Goal: Task Accomplishment & Management: Use online tool/utility

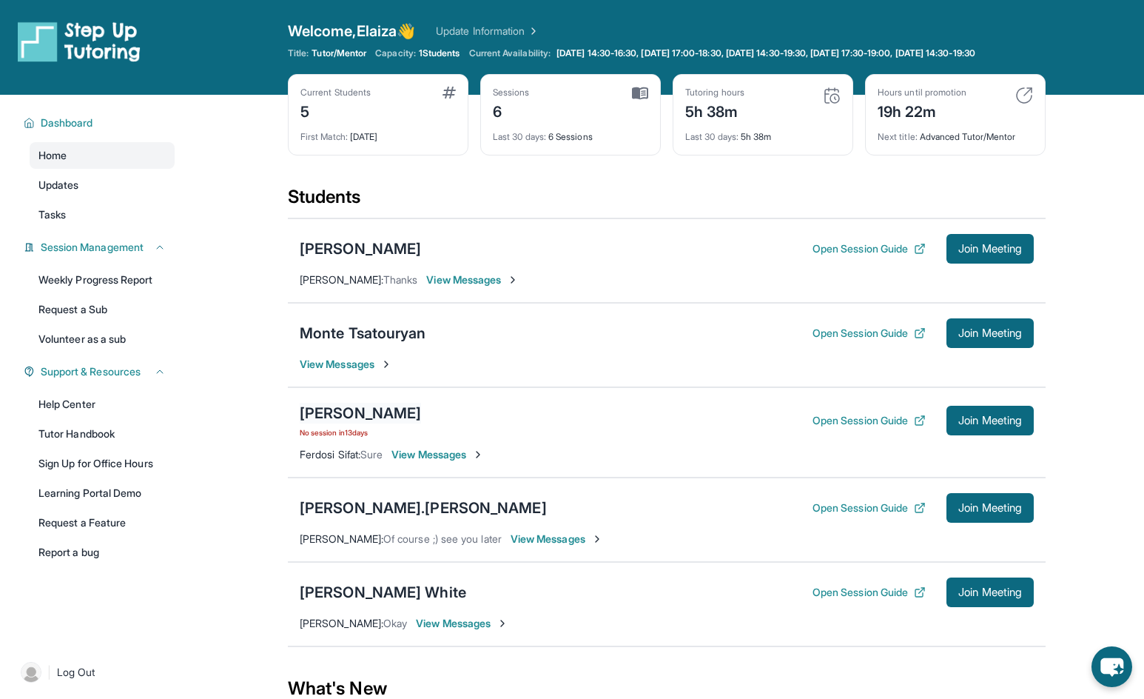
click at [381, 420] on div "[PERSON_NAME]" at bounding box center [360, 413] width 121 height 21
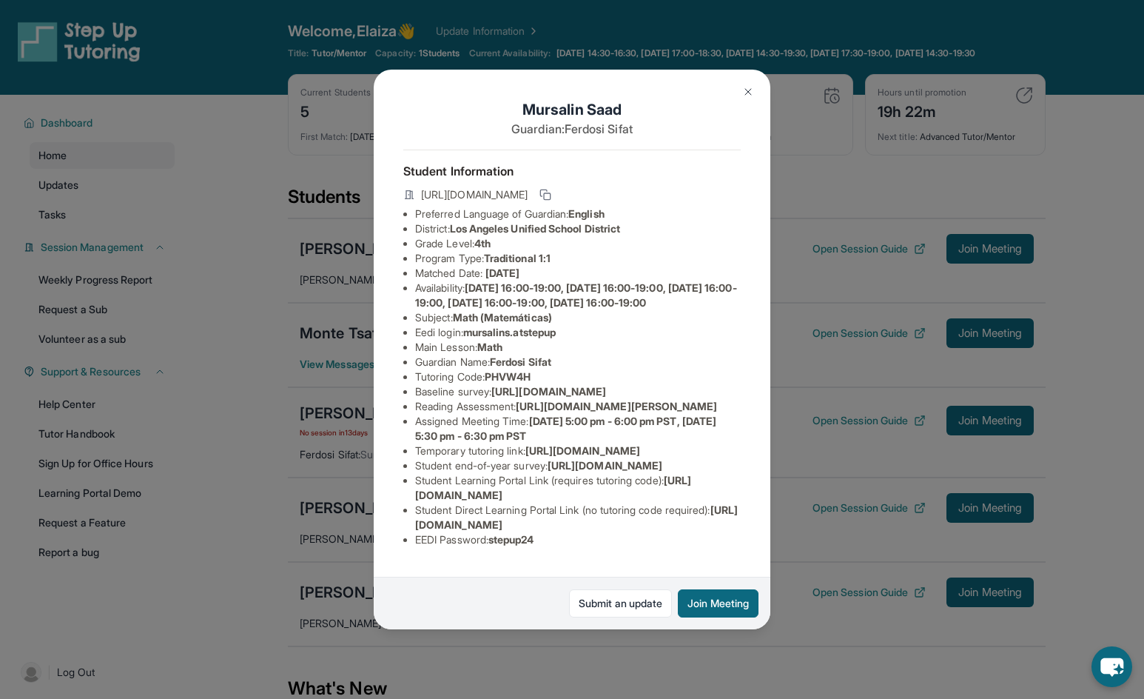
scroll to position [148, 0]
click at [164, 625] on div "[PERSON_NAME] Guardian: [PERSON_NAME] Student Information [URL][DOMAIN_NAME] Pr…" at bounding box center [572, 349] width 1144 height 699
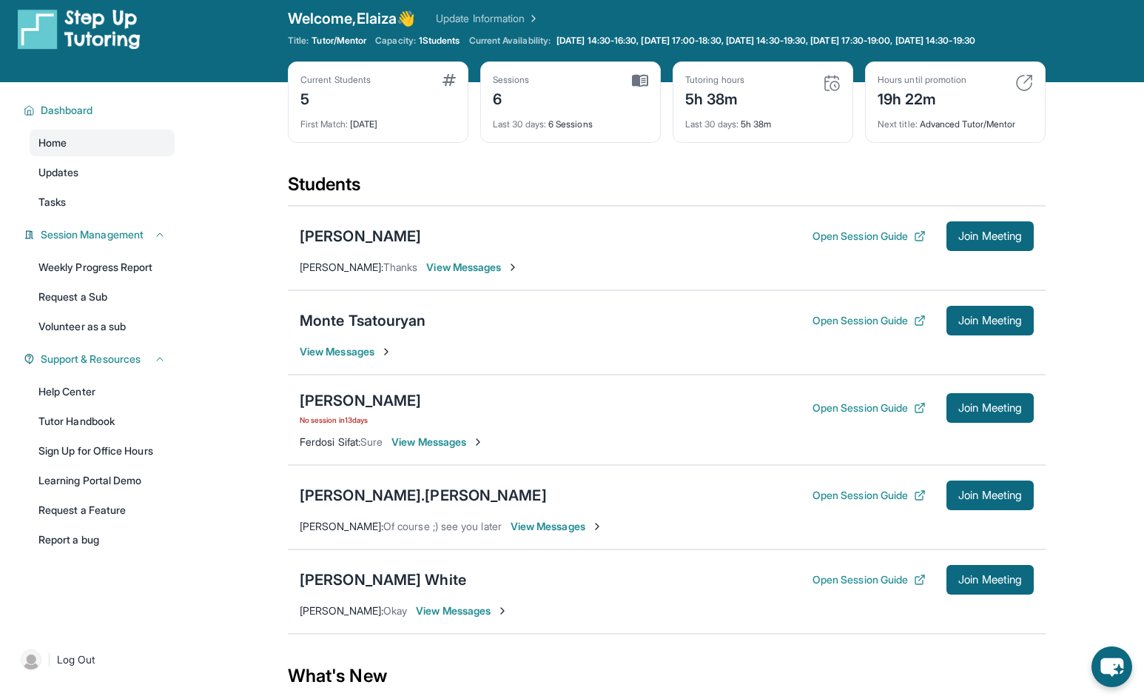
scroll to position [0, 0]
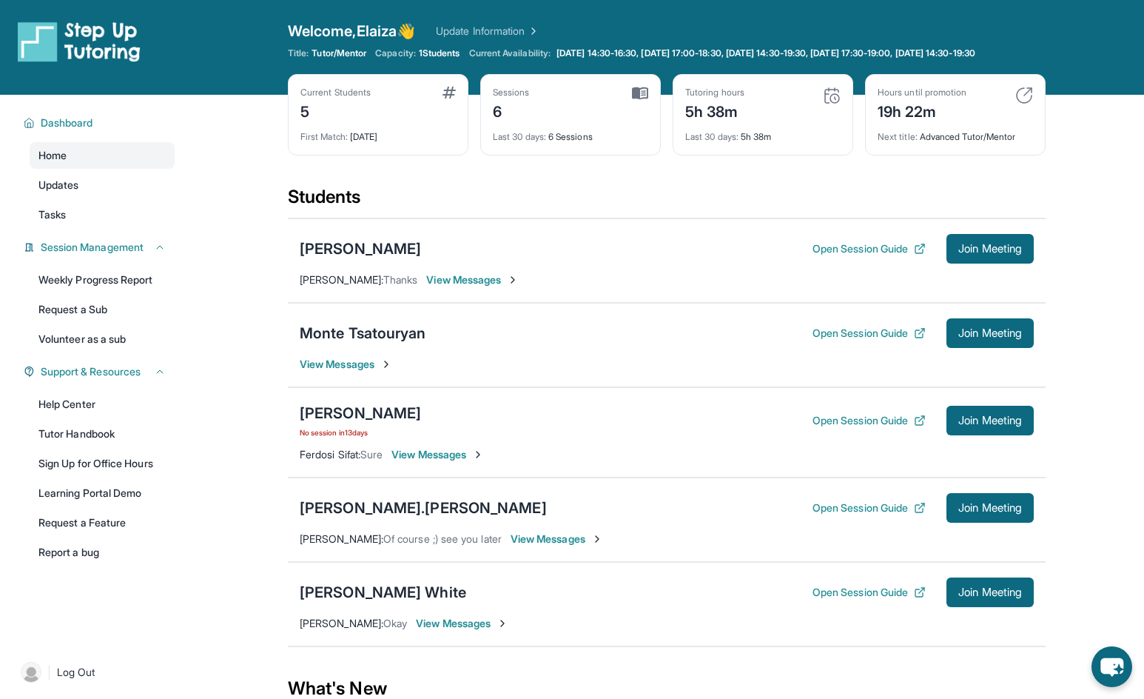
click at [346, 372] on span "View Messages" at bounding box center [346, 364] width 93 height 15
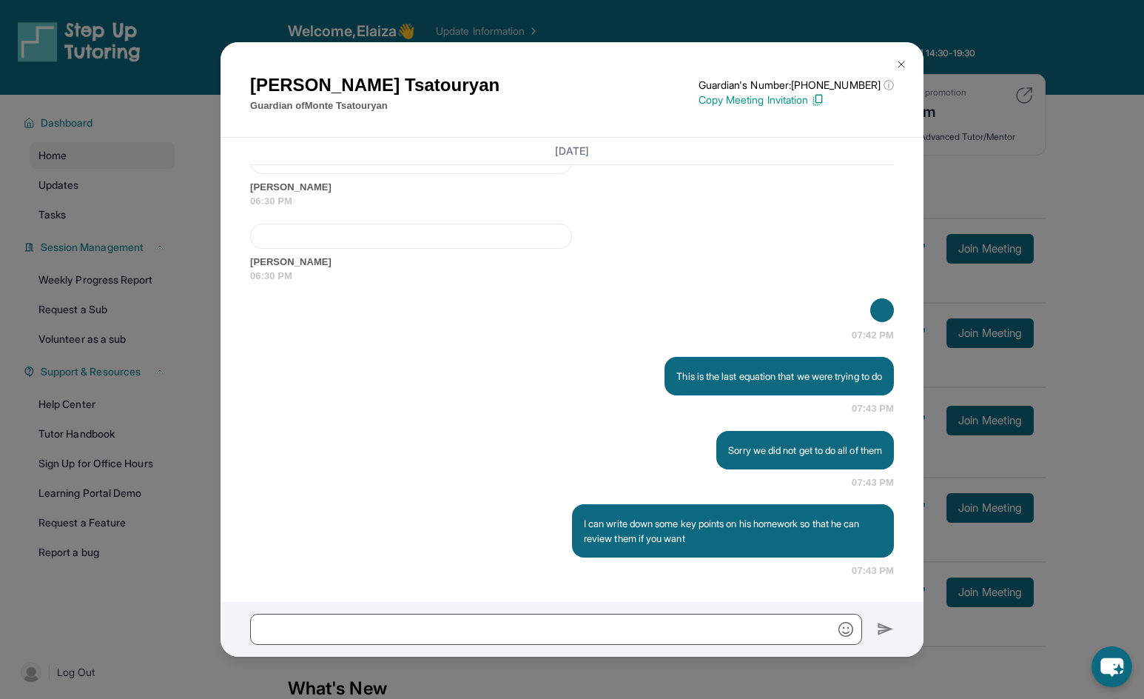
scroll to position [4143, 0]
click at [906, 63] on img at bounding box center [902, 64] width 12 height 12
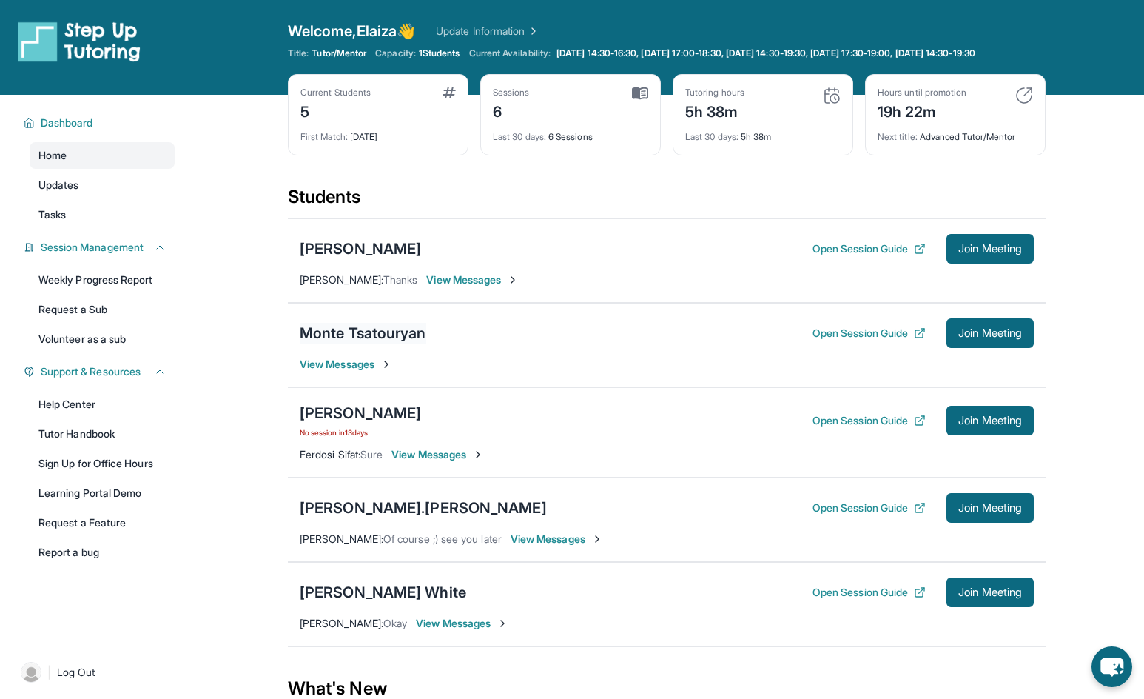
click at [372, 343] on div "Monte Tsatouryan" at bounding box center [363, 333] width 127 height 21
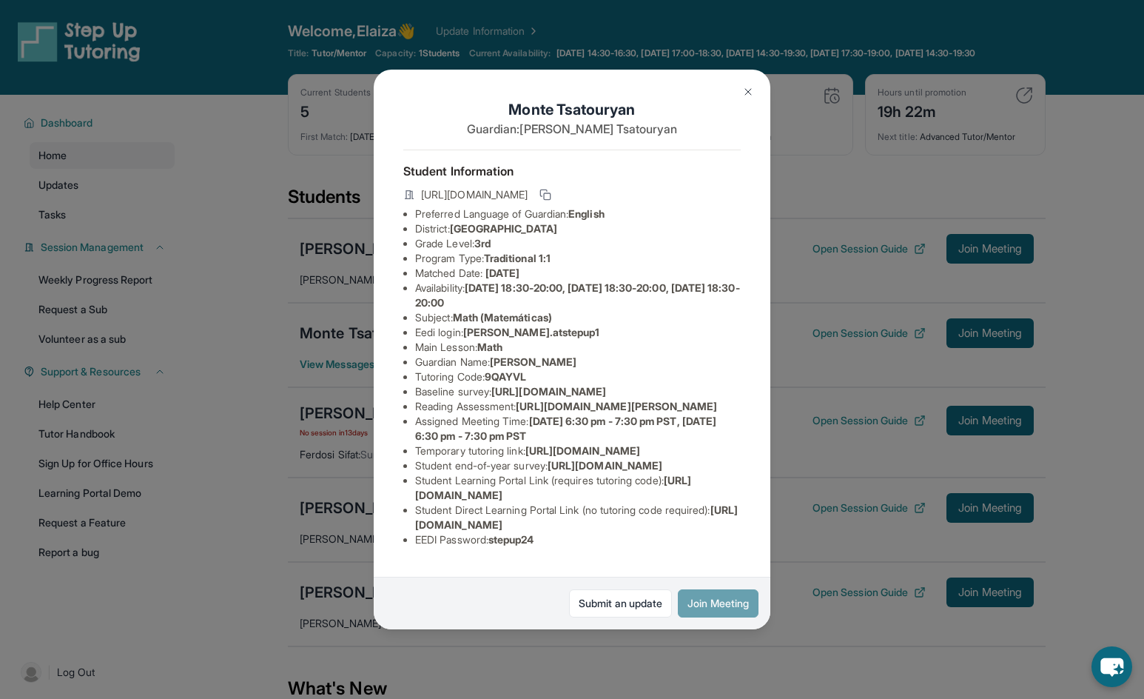
click at [735, 606] on button "Join Meeting" at bounding box center [718, 603] width 81 height 28
